Goal: Task Accomplishment & Management: Use online tool/utility

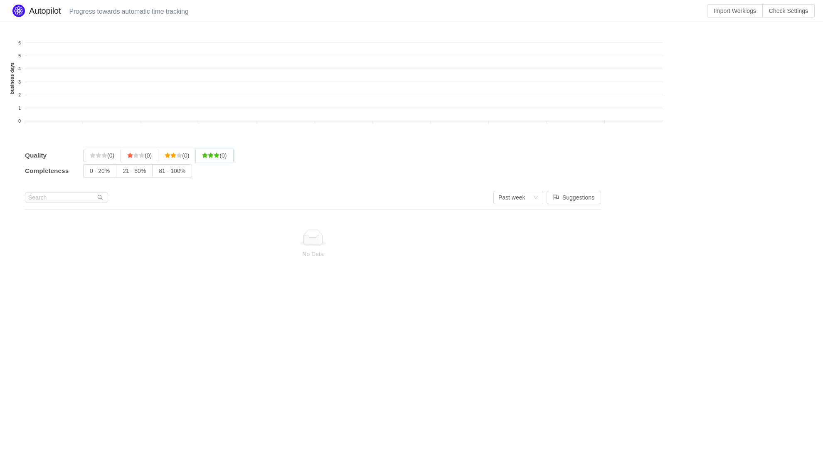
click at [202, 158] on input "(0)" at bounding box center [202, 158] width 0 height 0
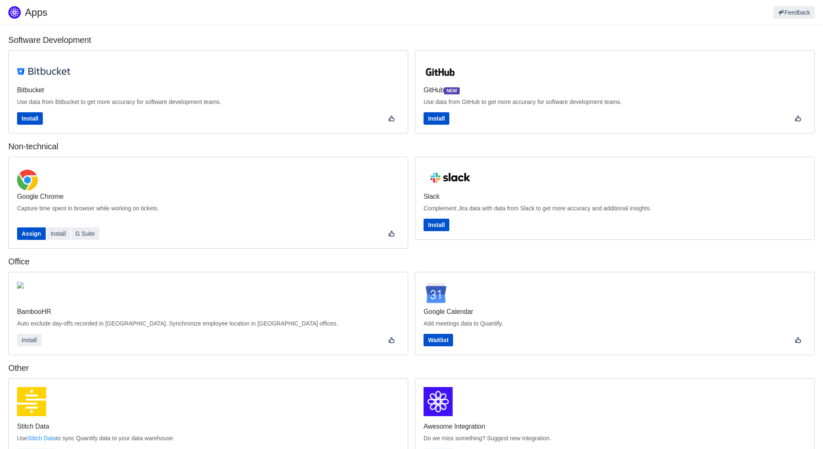
scroll to position [128, 0]
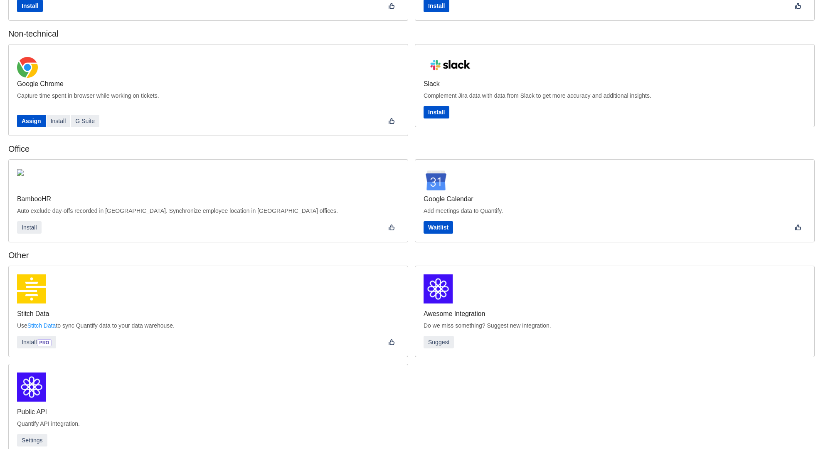
scroll to position [128, 0]
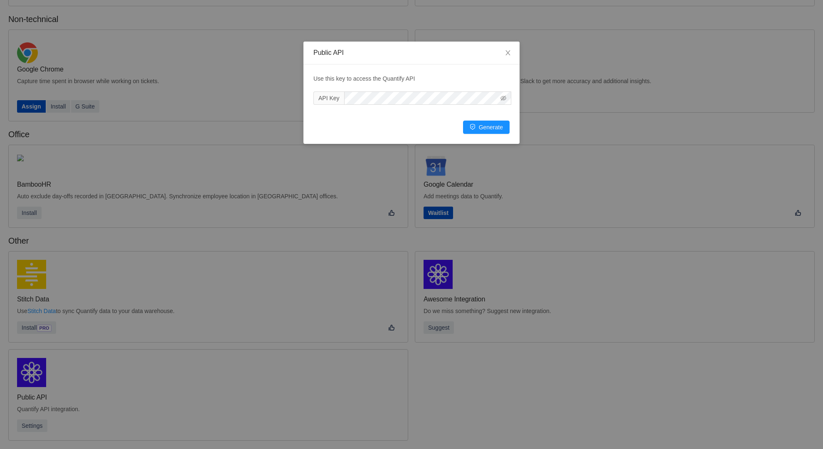
scroll to position [112, 0]
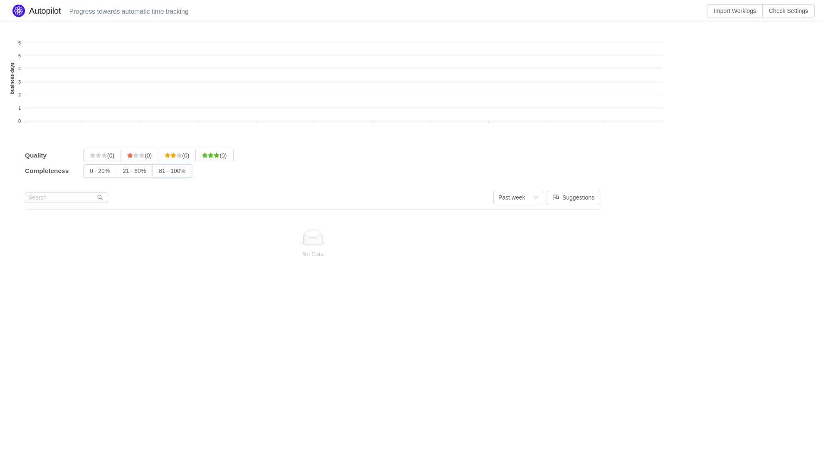
click at [159, 173] on input "81 - 100%" at bounding box center [159, 173] width 0 height 0
click at [123, 173] on input "21 - 80%" at bounding box center [123, 173] width 0 height 0
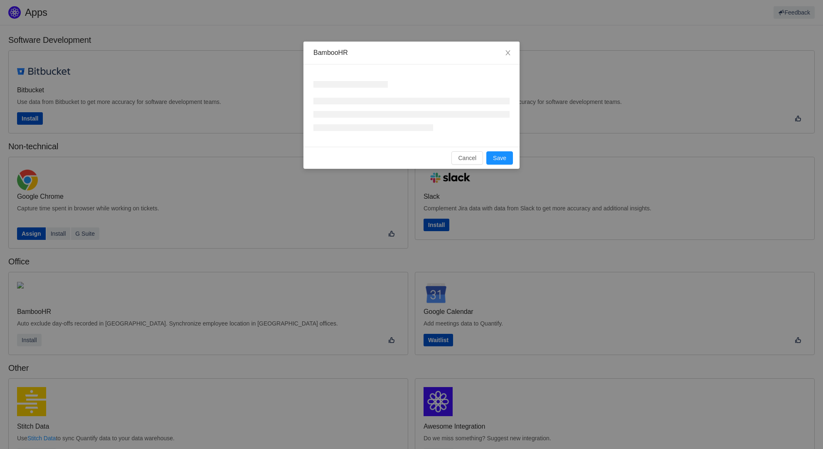
scroll to position [128, 0]
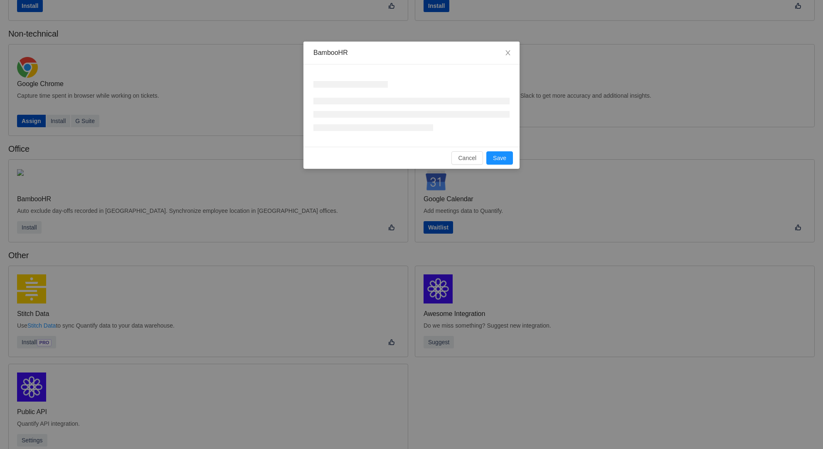
scroll to position [128, 0]
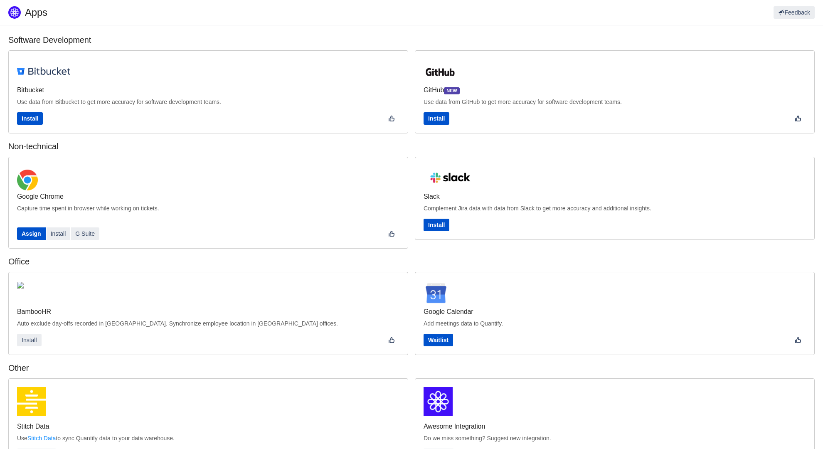
scroll to position [112, 0]
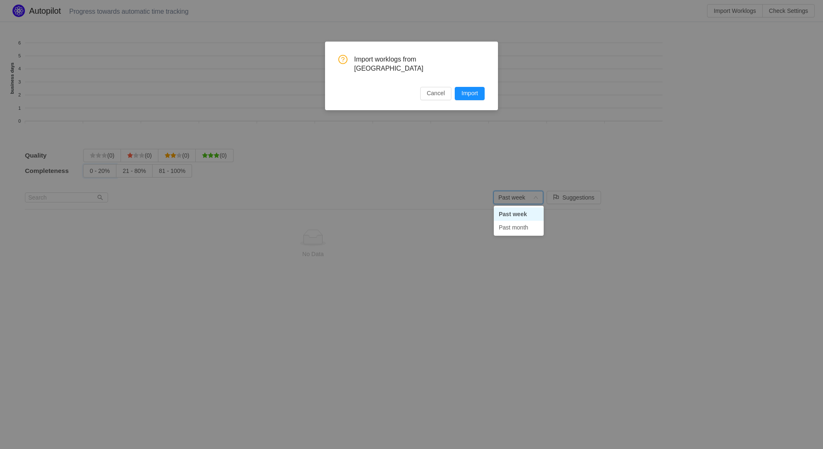
click at [90, 173] on input "0 - 20%" at bounding box center [90, 173] width 0 height 0
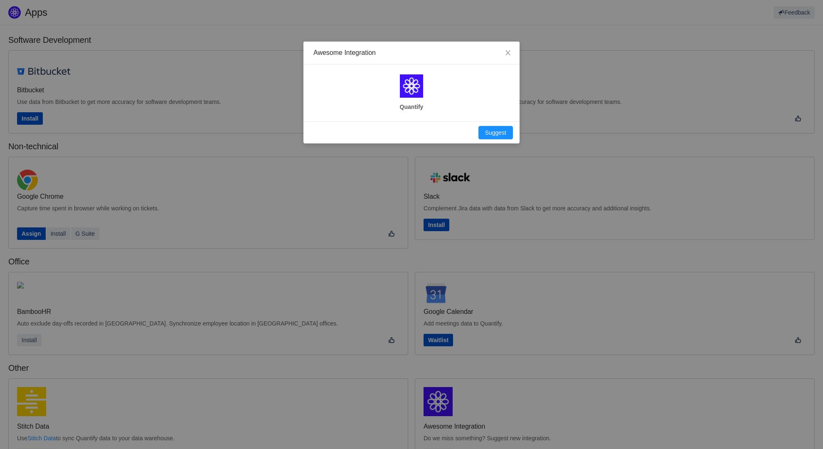
scroll to position [128, 0]
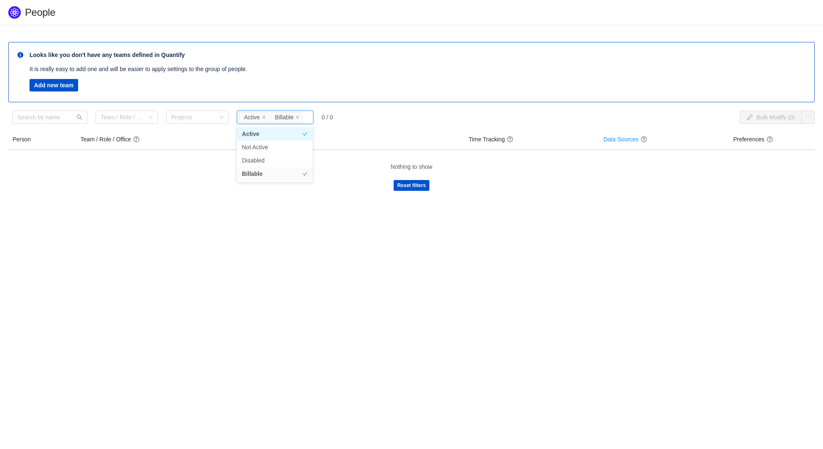
scroll to position [0, 0]
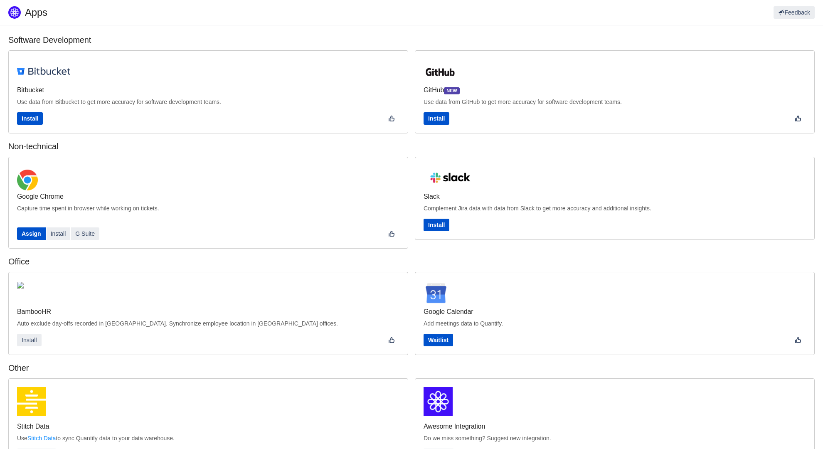
scroll to position [128, 0]
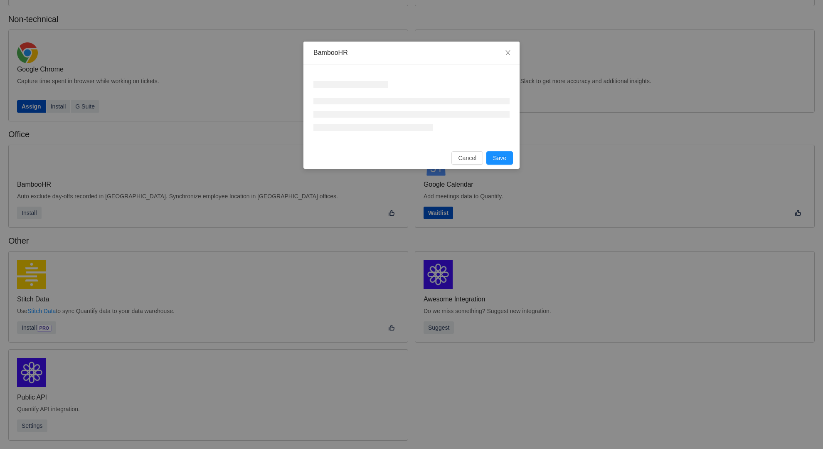
scroll to position [113, 0]
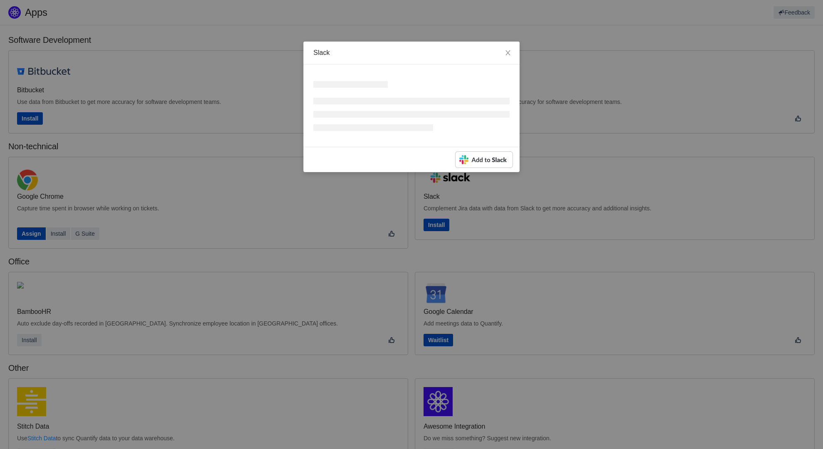
scroll to position [128, 0]
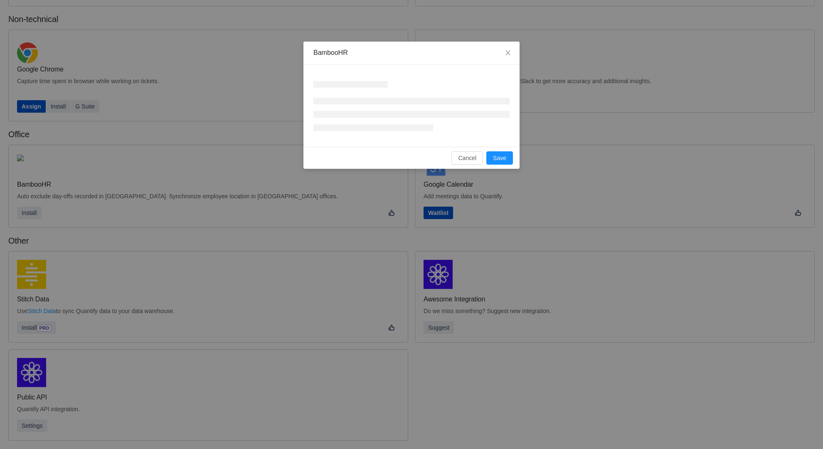
scroll to position [112, 0]
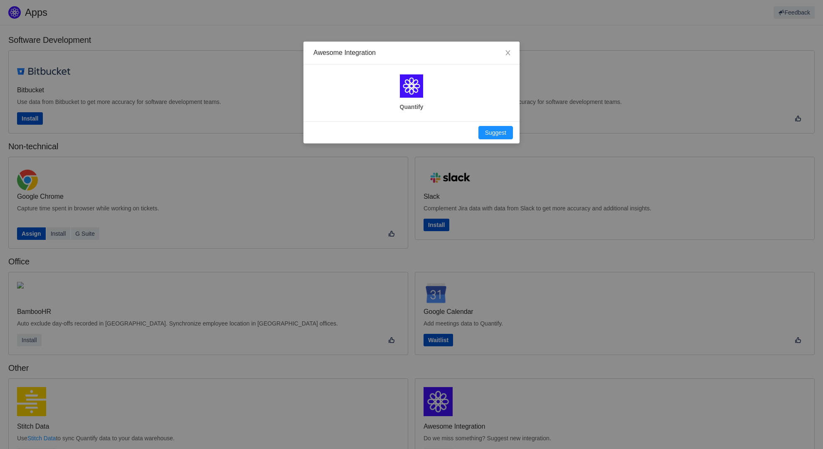
scroll to position [128, 0]
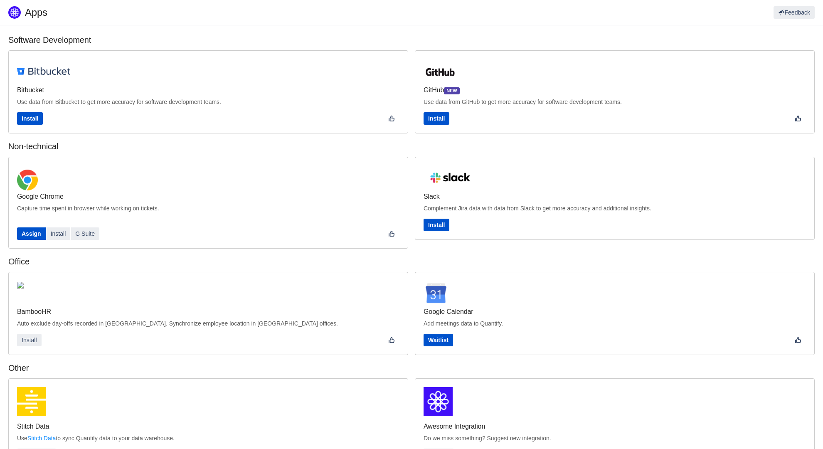
scroll to position [128, 0]
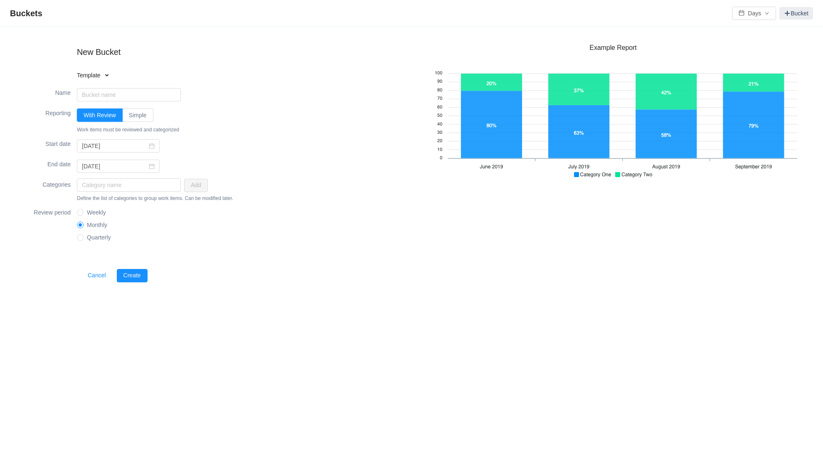
click at [84, 117] on input "With Review" at bounding box center [84, 117] width 0 height 0
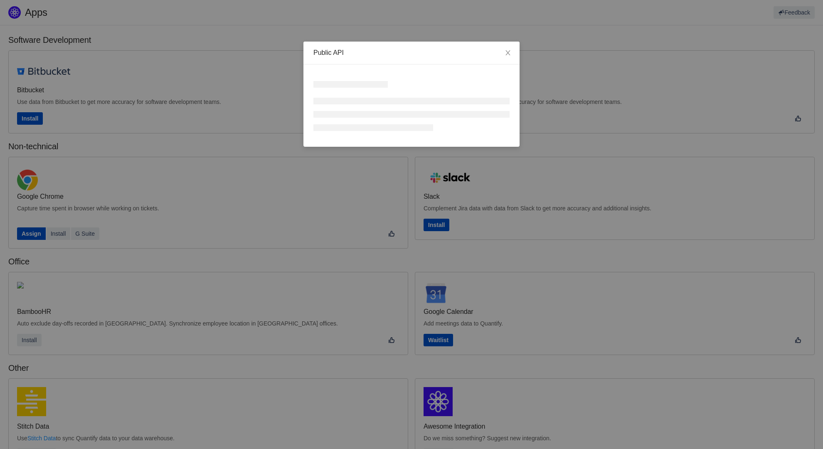
scroll to position [128, 0]
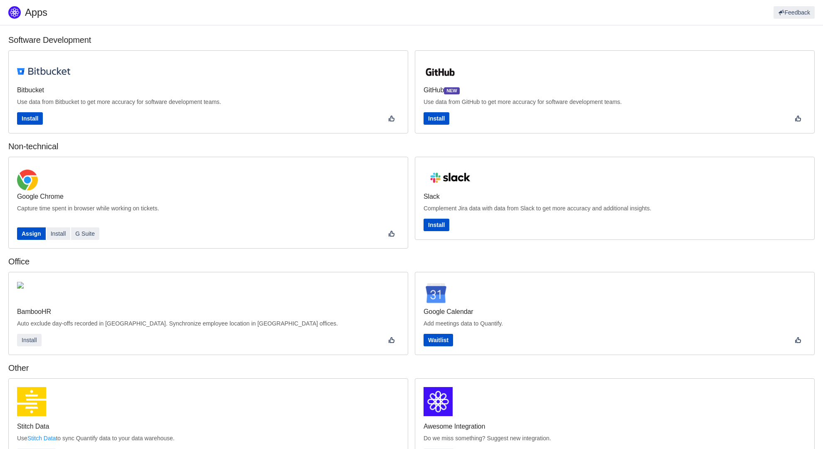
scroll to position [128, 0]
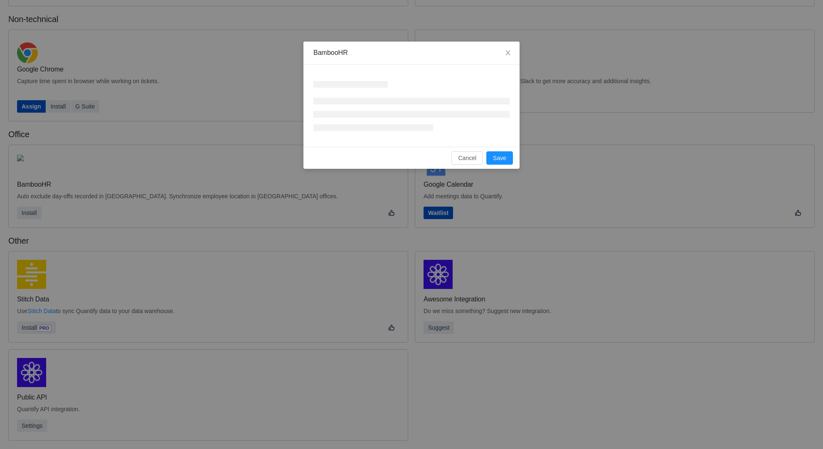
scroll to position [113, 0]
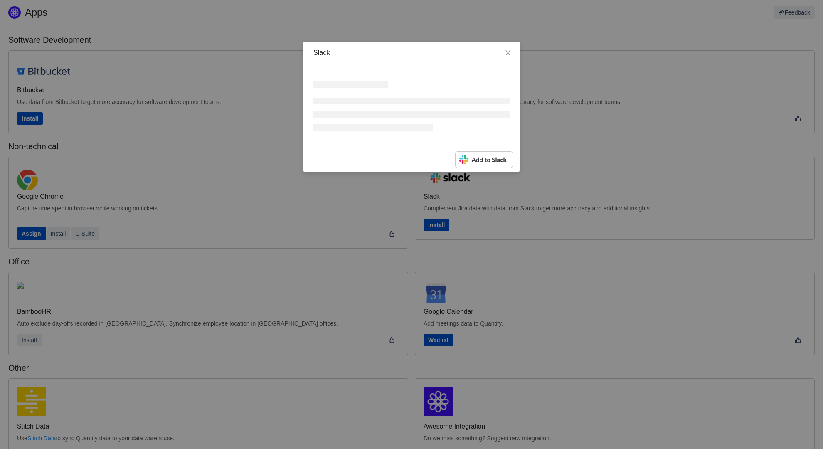
scroll to position [128, 0]
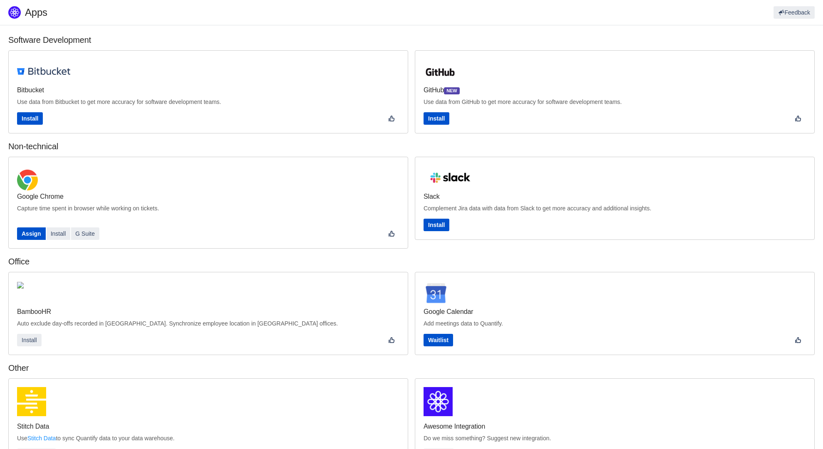
scroll to position [128, 0]
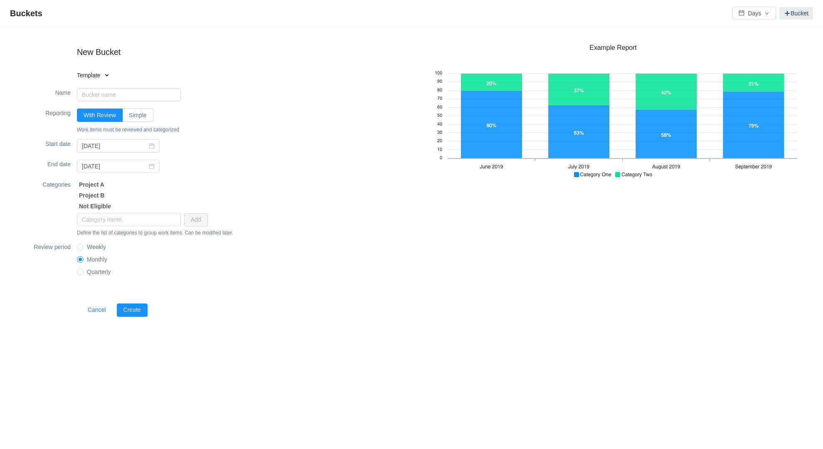
type input "R&D Tax Credit"
type input "2025-01-01"
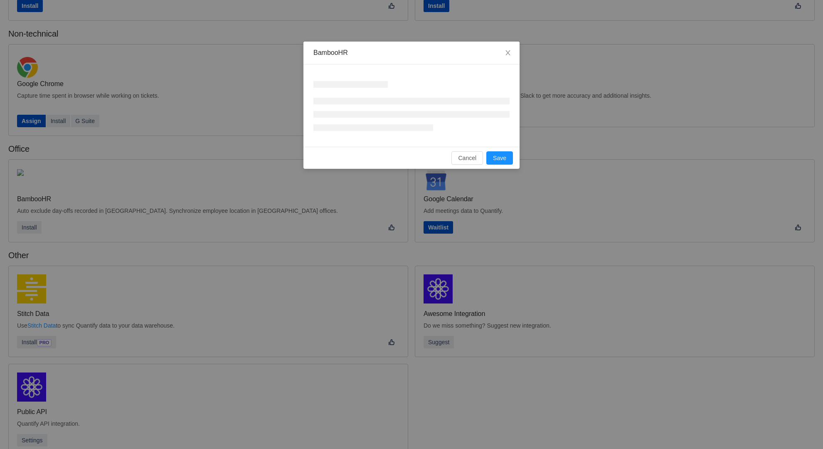
scroll to position [112, 0]
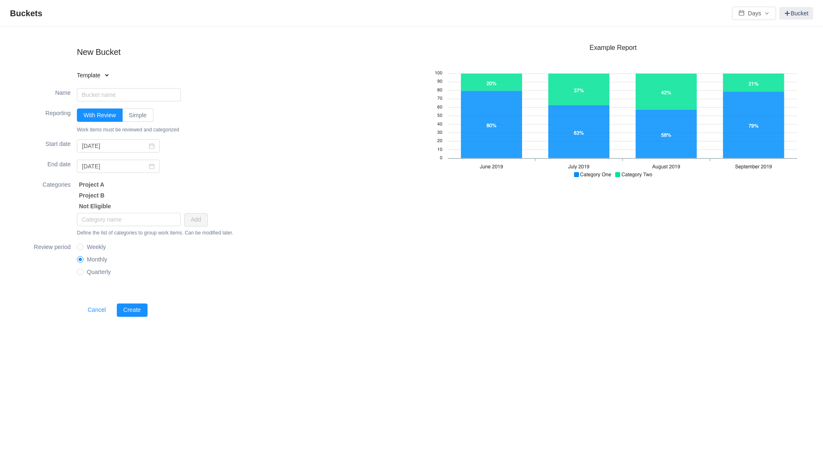
type input "R&D Tax Credit"
type input "2025-01-01"
type input "Software Capitalization"
type input "2025-01-01"
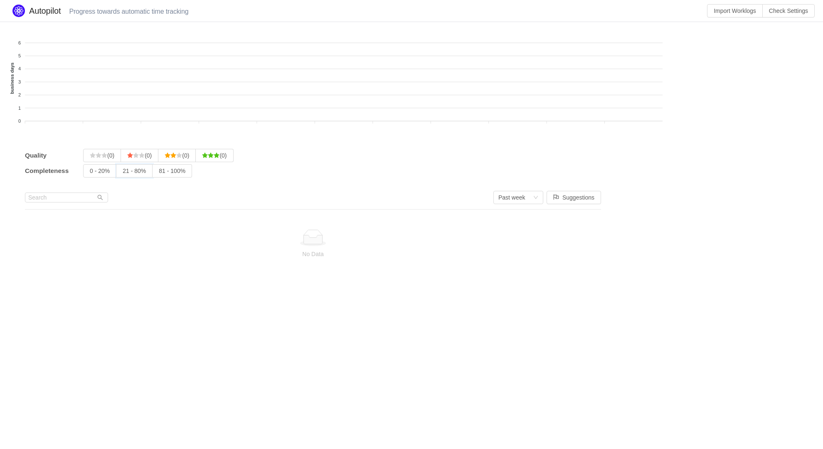
click at [123, 173] on input "21 - 80%" at bounding box center [123, 173] width 0 height 0
click at [159, 173] on input "81 - 100%" at bounding box center [159, 173] width 0 height 0
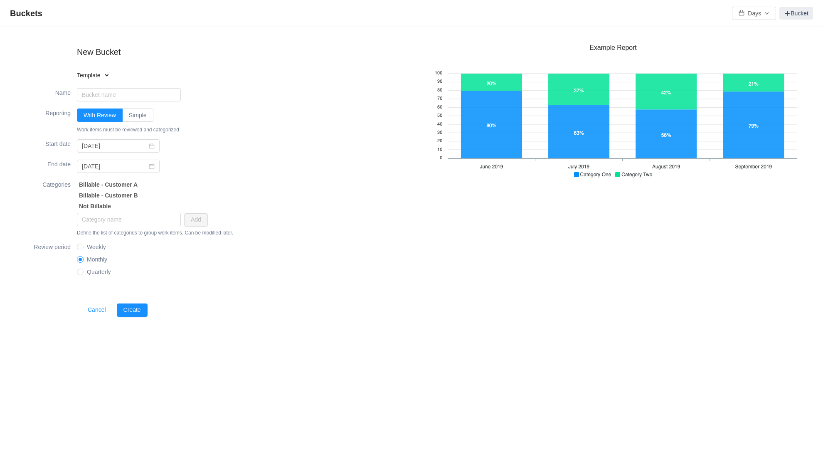
type input "Billable Time"
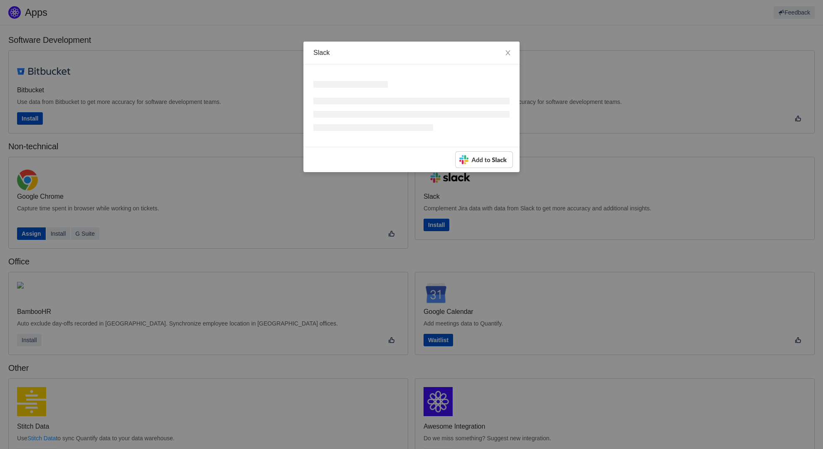
scroll to position [128, 0]
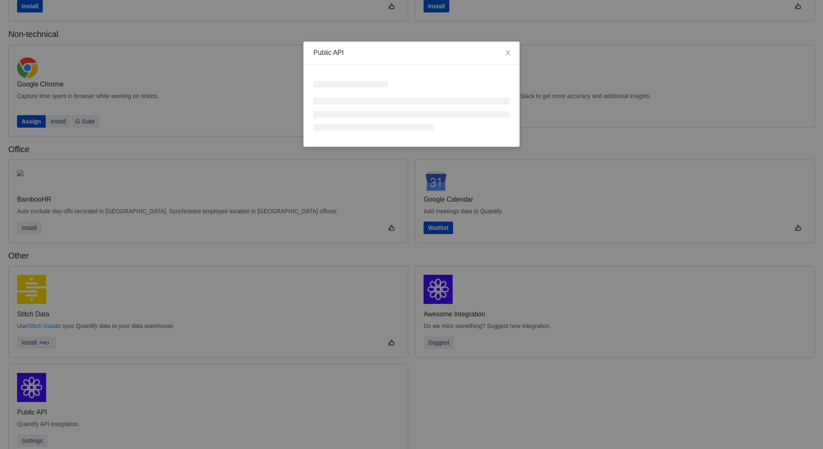
scroll to position [128, 0]
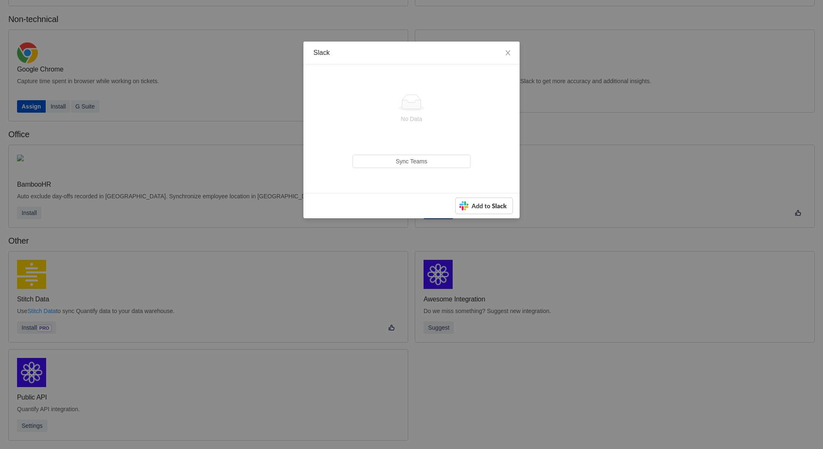
scroll to position [113, 0]
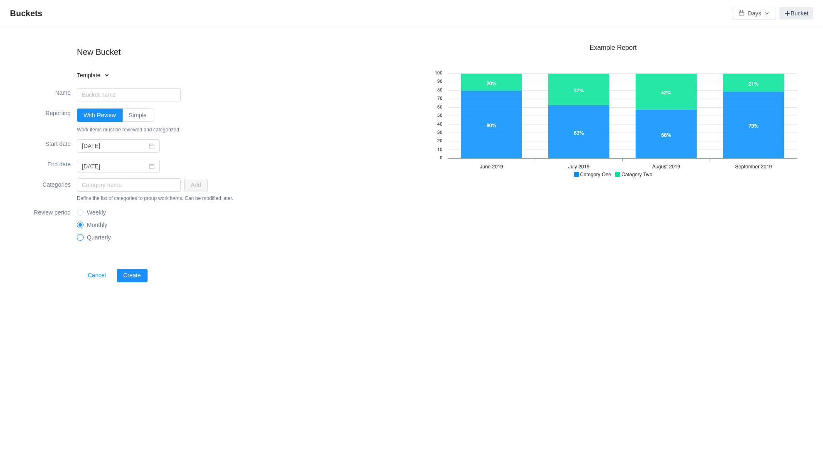
click at [77, 234] on input "Quarterly" at bounding box center [80, 237] width 6 height 6
radio input "true"
radio input "false"
radio input "true"
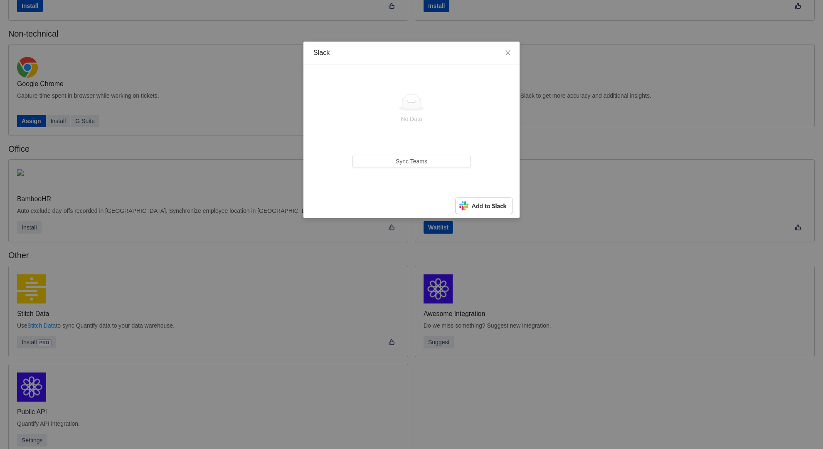
scroll to position [112, 0]
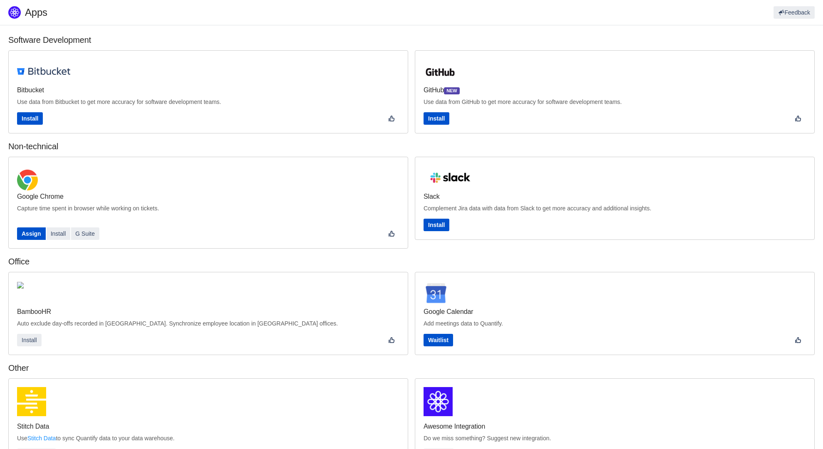
scroll to position [128, 0]
